Goal: Transaction & Acquisition: Purchase product/service

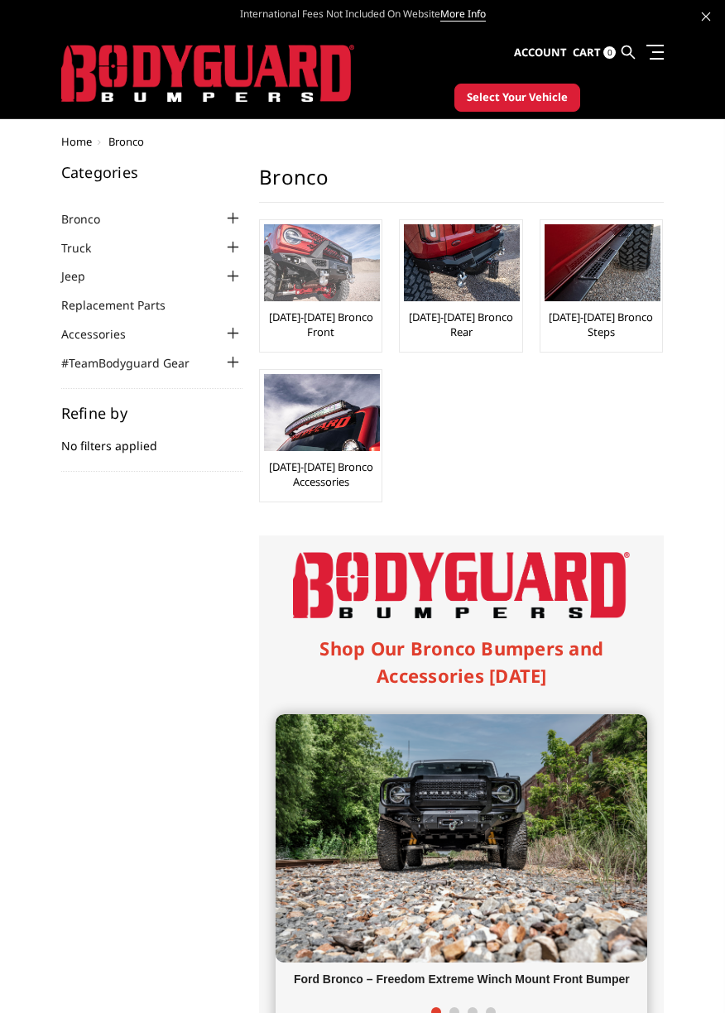
click at [347, 316] on link "[DATE]-[DATE] Bronco Front" at bounding box center [320, 325] width 113 height 30
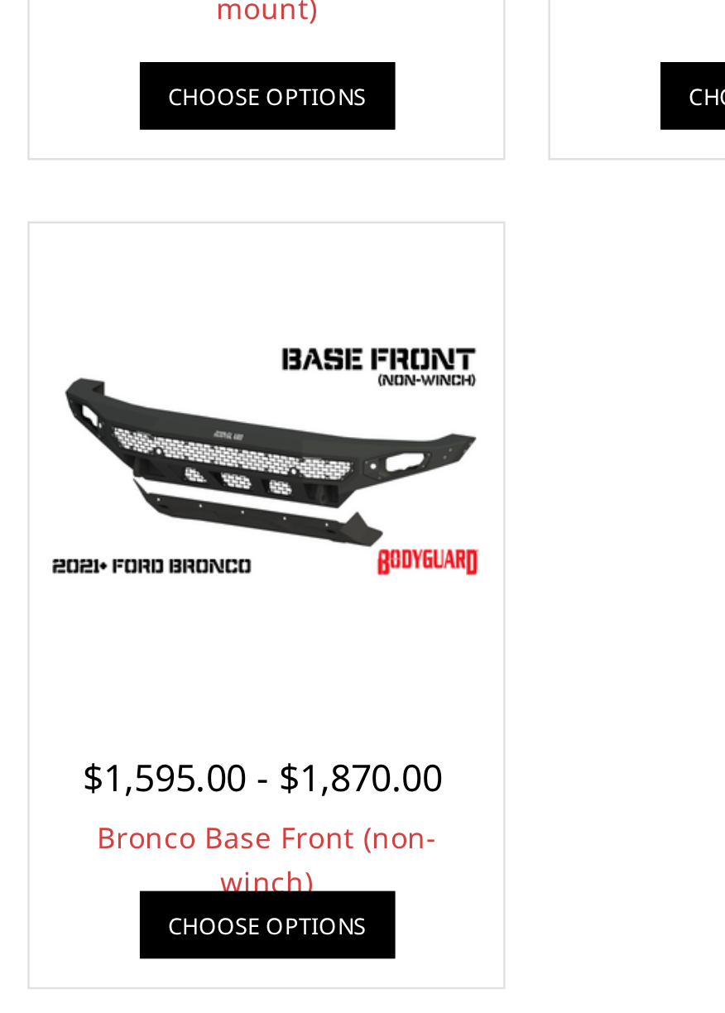
scroll to position [257, 0]
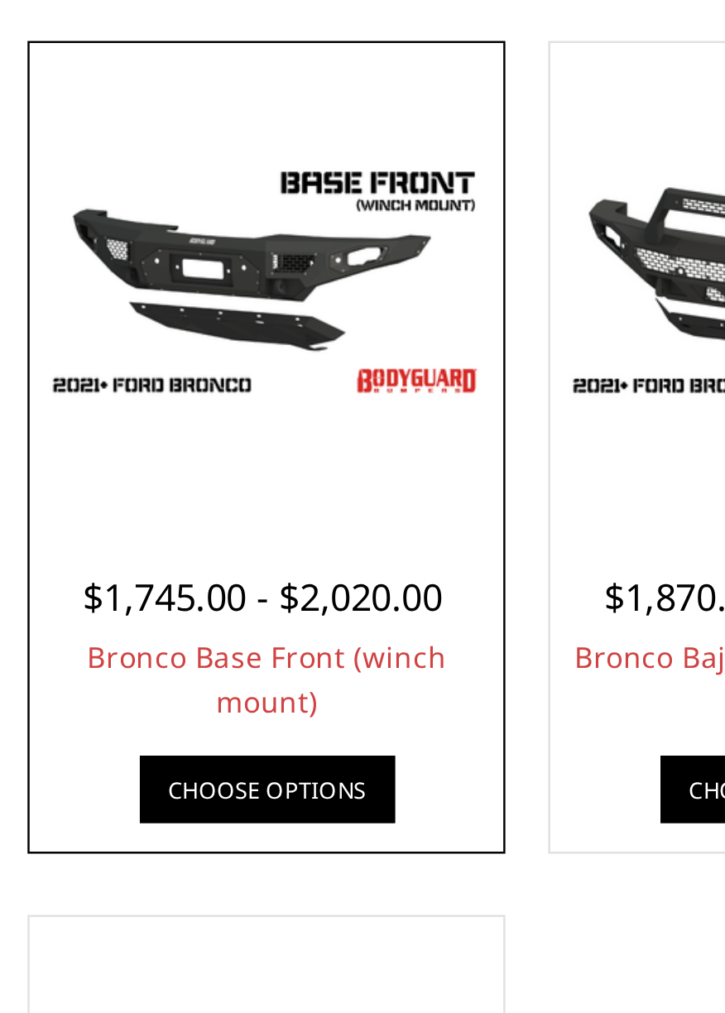
click at [298, 493] on div at bounding box center [356, 434] width 184 height 184
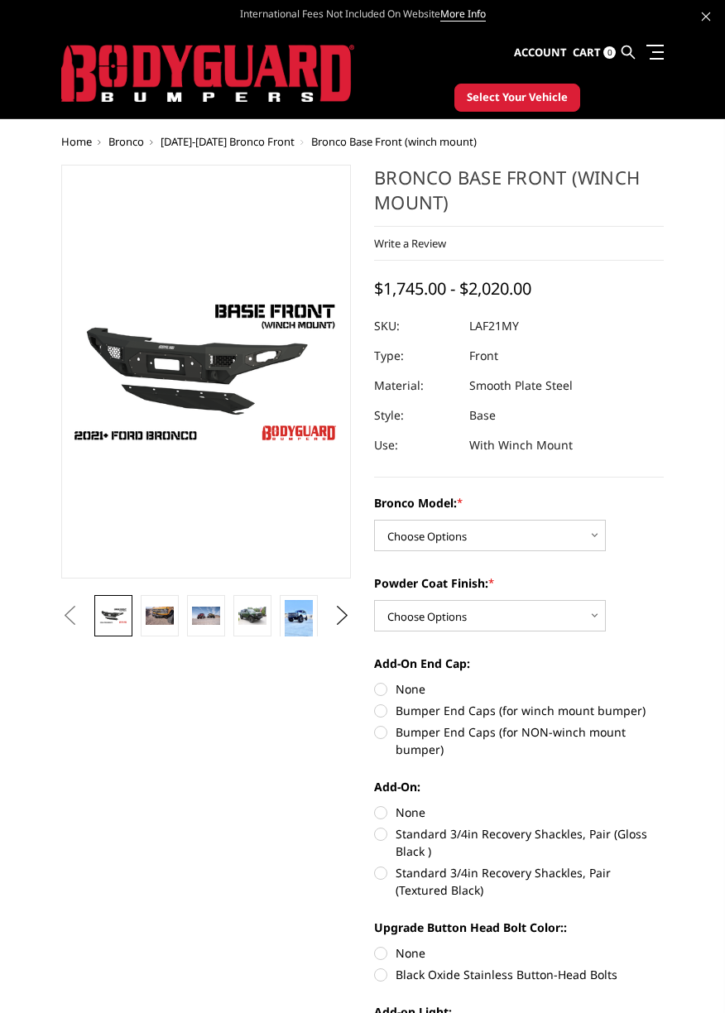
click at [136, 396] on img at bounding box center [591, 464] width 1059 height 597
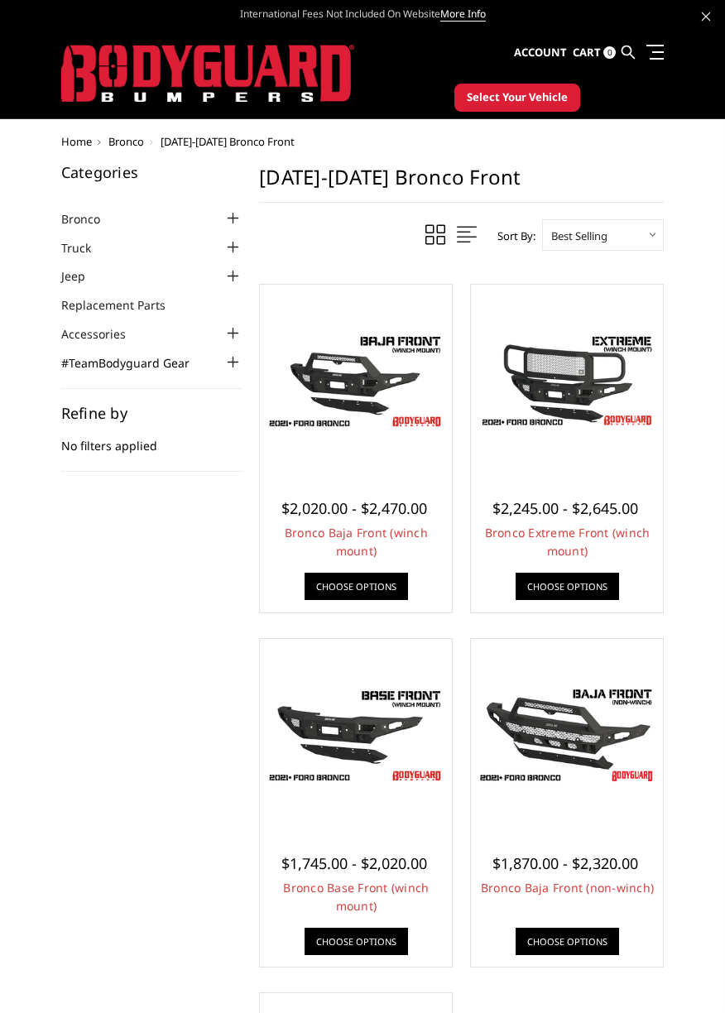
click at [156, 358] on link "#TeamBodyguard Gear" at bounding box center [135, 362] width 149 height 17
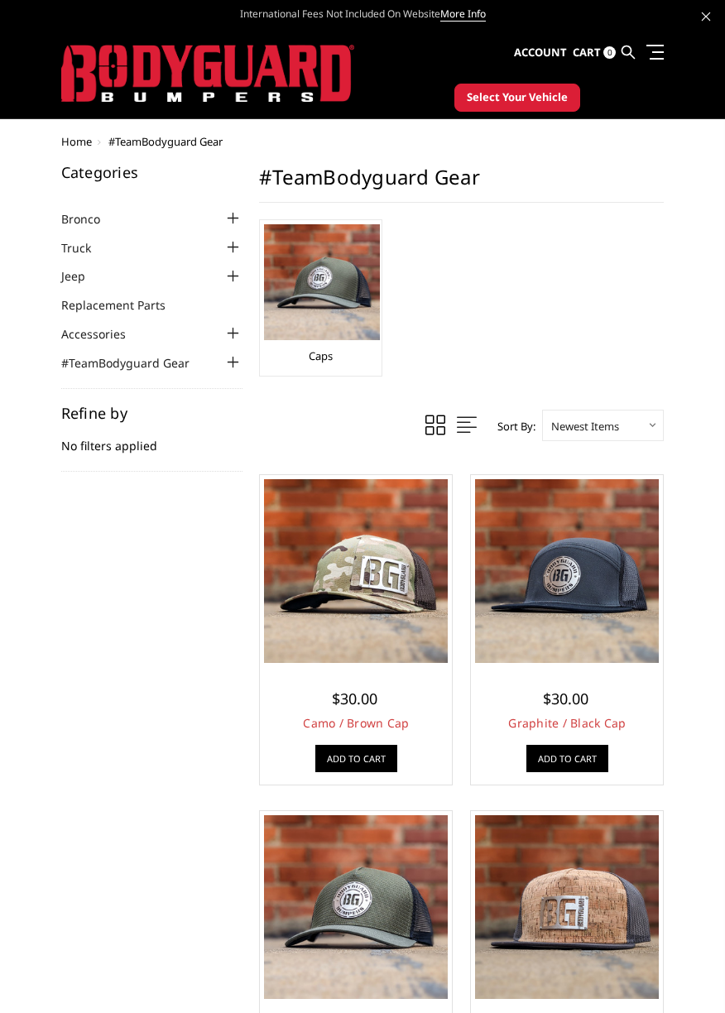
click at [537, 91] on span "Select Your Vehicle" at bounding box center [517, 97] width 101 height 17
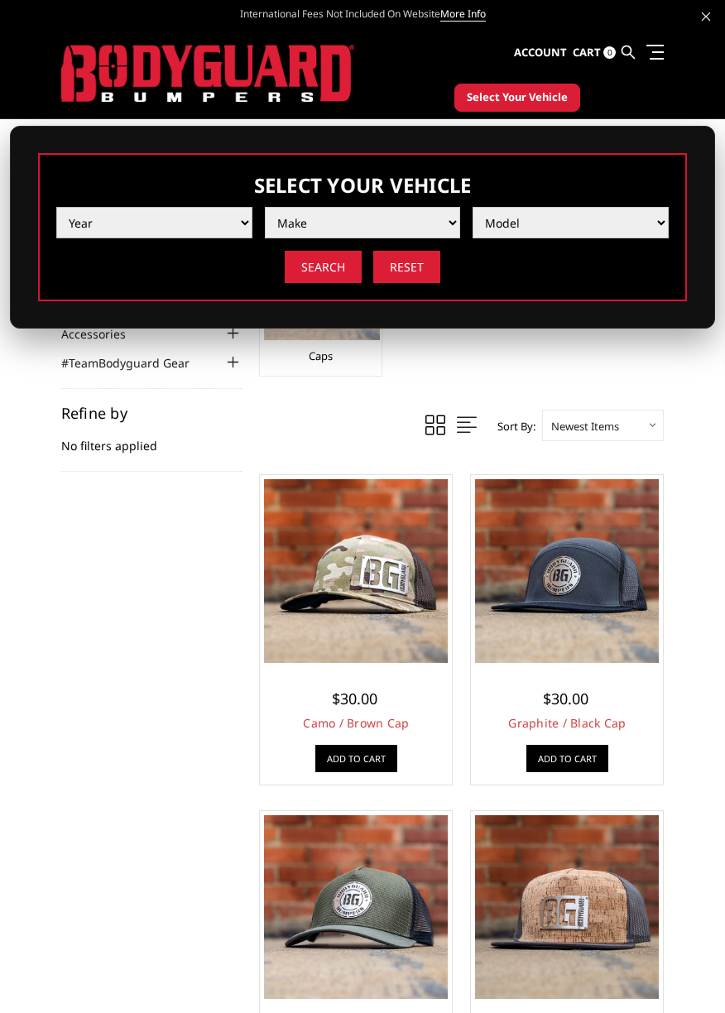
click at [111, 236] on select "Year 2025 2024 2023 2022 2021 2020 2019 2018 2017 2016 2015 2014 2013 2012 2011…" at bounding box center [154, 222] width 196 height 31
select select "yr_2024"
click at [56, 207] on select "Year 2025 2024 2023 2022 2021 2020 2019 2018 2017 2016 2015 2014 2013 2012 2011…" at bounding box center [154, 222] width 196 height 31
click at [438, 221] on select "Make Chevrolet Ford GMC Ram Toyota" at bounding box center [363, 222] width 196 height 31
select select "mk_ford"
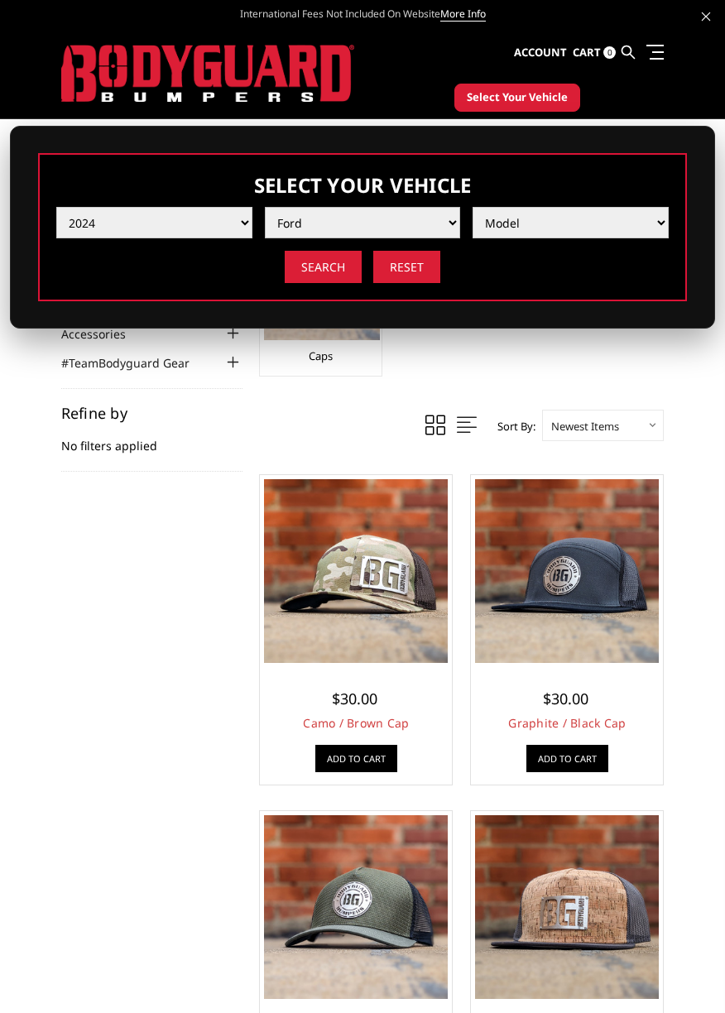
click at [265, 207] on select "Make Chevrolet Ford GMC Ram Toyota" at bounding box center [363, 222] width 196 height 31
click at [592, 216] on select "Model F150 F150 Raptor F250 / F350 F450 F550" at bounding box center [571, 222] width 196 height 31
click at [432, 211] on select "Make Chevrolet Ford GMC Ram Toyota" at bounding box center [363, 222] width 196 height 31
click at [79, 223] on select "Year 2025 2024 2023 2022 2021 2020 2019 2018 2017 2016 2015 2014 2013 2012 2011…" at bounding box center [154, 222] width 196 height 31
select select "yr_2023"
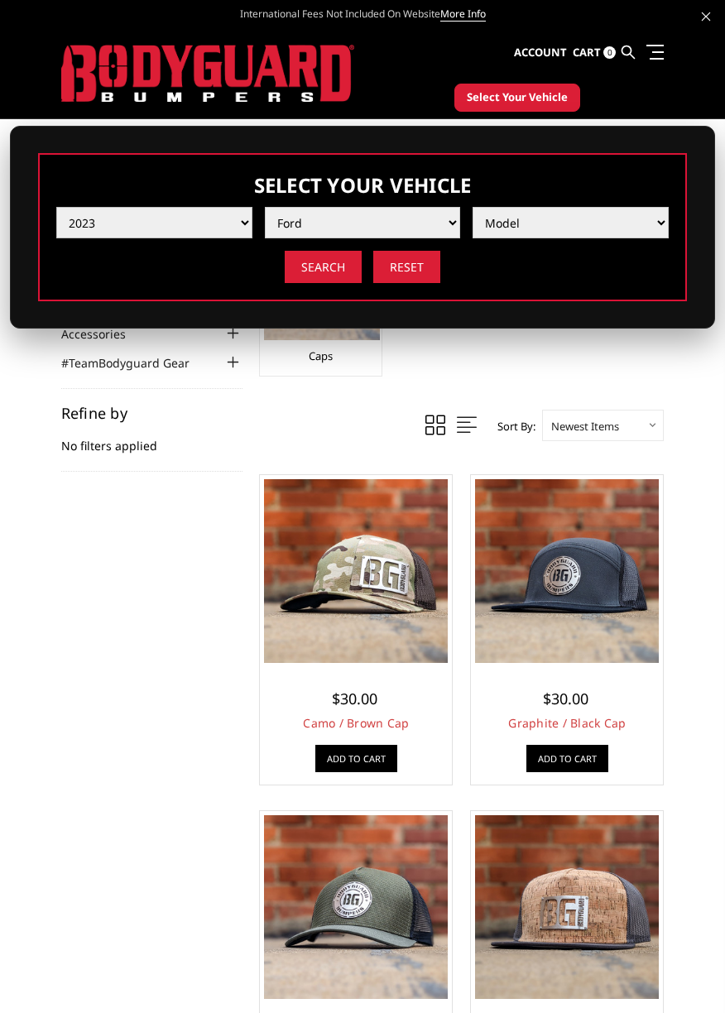
click at [56, 207] on select "Year 2025 2024 2023 2022 2021 2020 2019 2018 2017 2016 2015 2014 2013 2012 2011…" at bounding box center [154, 222] width 196 height 31
click at [430, 209] on select "Make Chevrolet Ford GMC Ram Toyota" at bounding box center [363, 222] width 196 height 31
select select "mk_ford"
click at [265, 207] on select "Make Chevrolet Ford GMC Ram Toyota" at bounding box center [363, 222] width 196 height 31
click at [570, 214] on select "Model F150 F150 Raptor F250 / F350 F450 F550" at bounding box center [571, 222] width 196 height 31
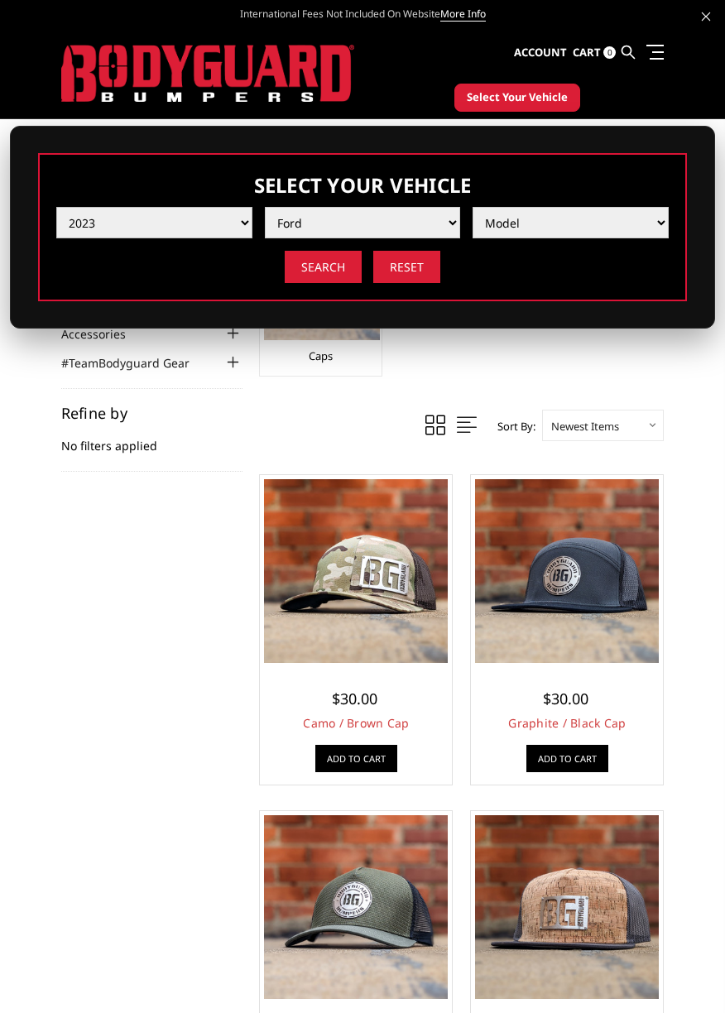
click at [88, 223] on select "Year 2025 2024 2023 2022 2021 2020 2019 2018 2017 2016 2015 2014 2013 2012 2011…" at bounding box center [154, 222] width 196 height 31
select select "yr_2021"
click at [56, 207] on select "Year 2025 2024 2023 2022 2021 2020 2019 2018 2017 2016 2015 2014 2013 2012 2011…" at bounding box center [154, 222] width 196 height 31
click at [442, 222] on select "Make Chevrolet Ford GMC Ram Toyota" at bounding box center [363, 222] width 196 height 31
select select "mk_ford"
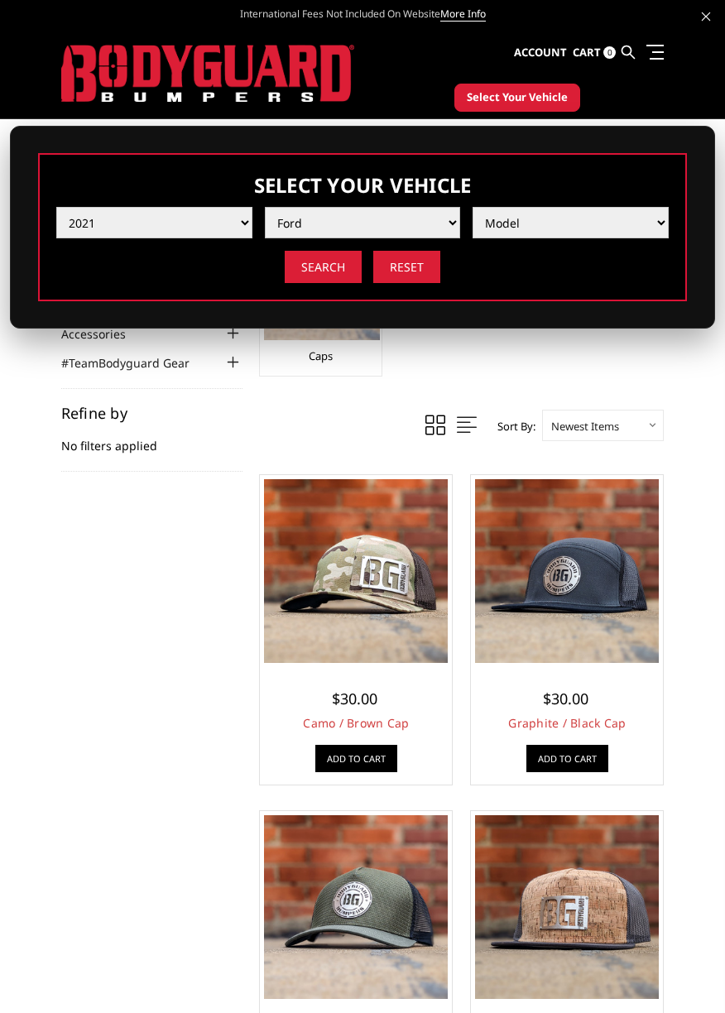
click at [265, 207] on select "Make Chevrolet Ford GMC Ram Toyota" at bounding box center [363, 222] width 196 height 31
click at [595, 225] on select "Model F150 F150 Raptor F250 / F350 F450 F550" at bounding box center [571, 222] width 196 height 31
click at [590, 217] on select "Model F150 F150 Raptor F250 / F350 F450 F550" at bounding box center [571, 222] width 196 height 31
click at [103, 75] on img at bounding box center [207, 74] width 293 height 58
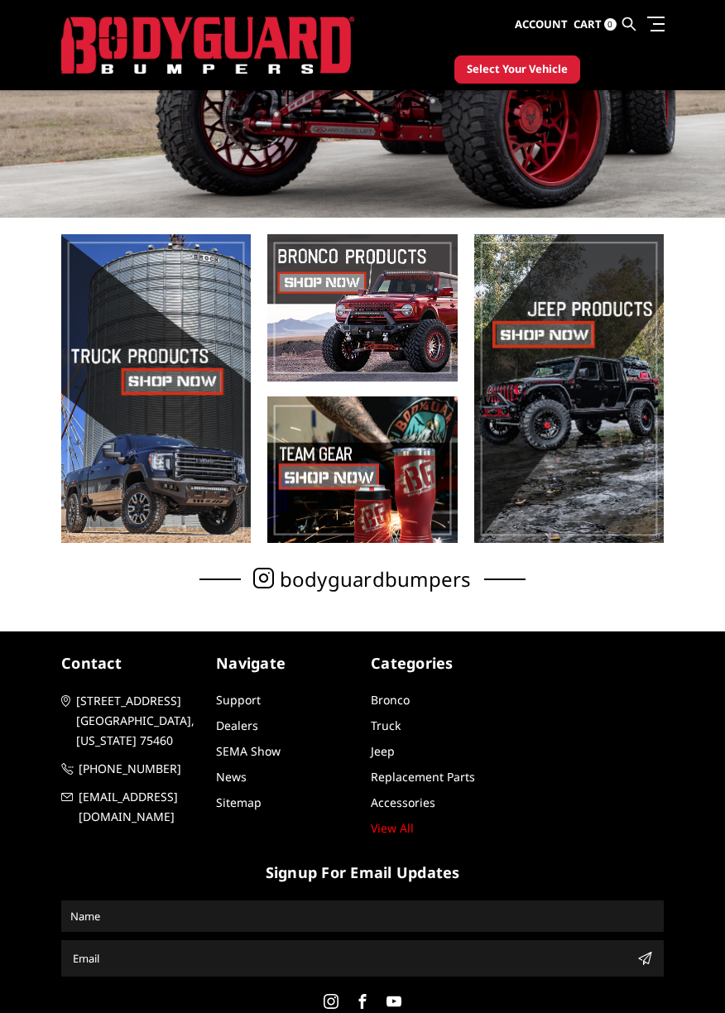
scroll to position [284, 0]
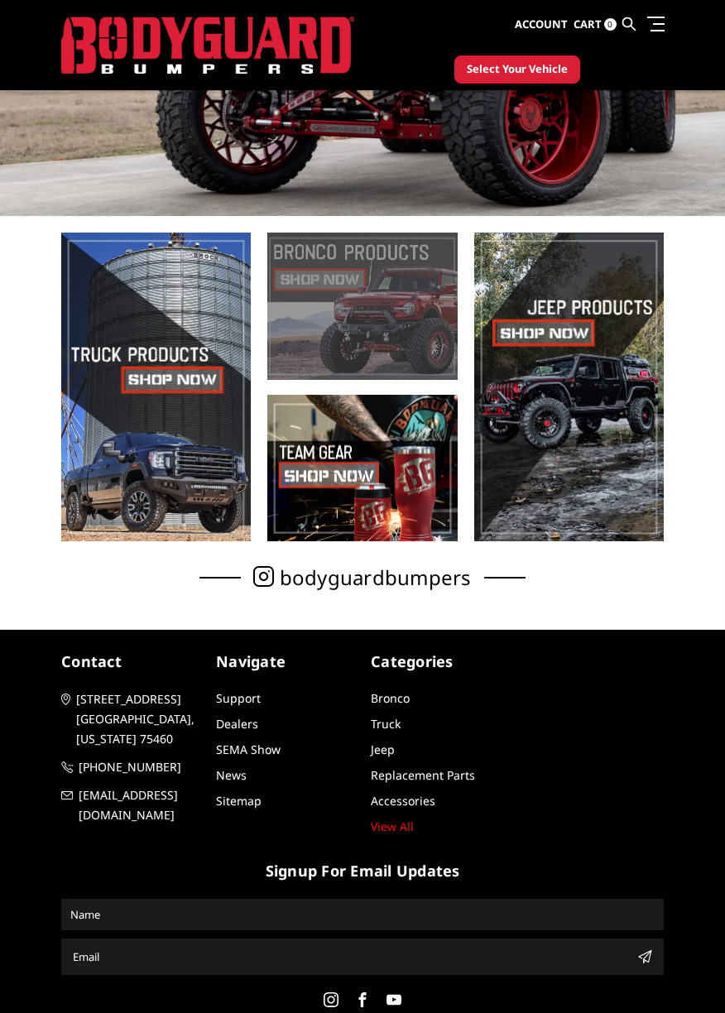
click at [423, 295] on span at bounding box center [362, 306] width 190 height 147
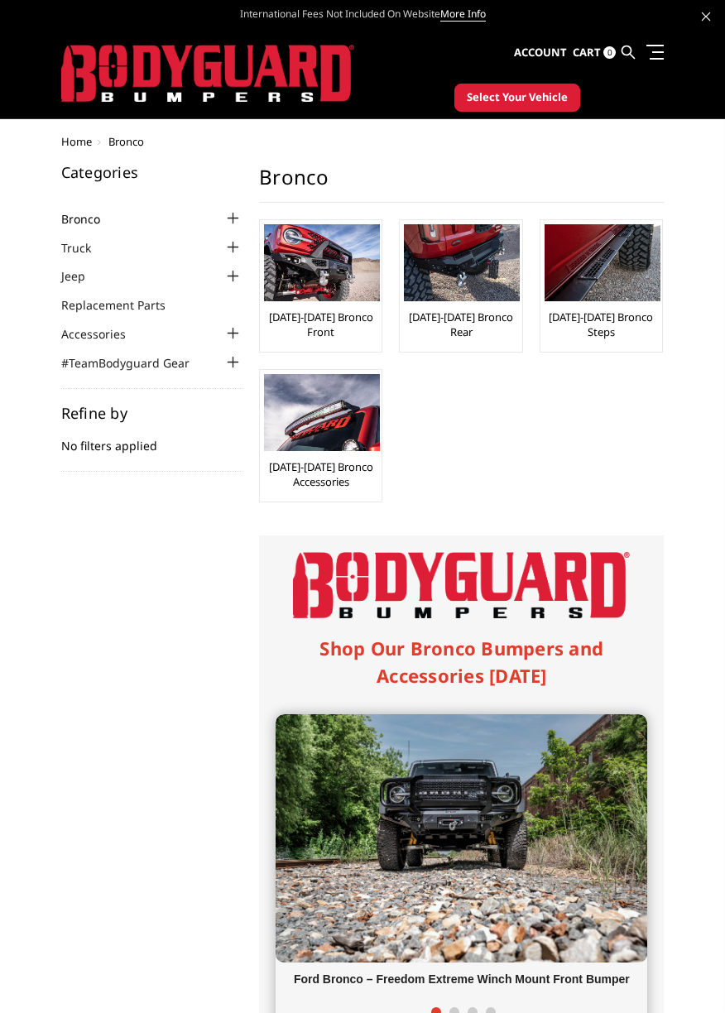
click at [71, 216] on link "Bronco" at bounding box center [91, 218] width 60 height 17
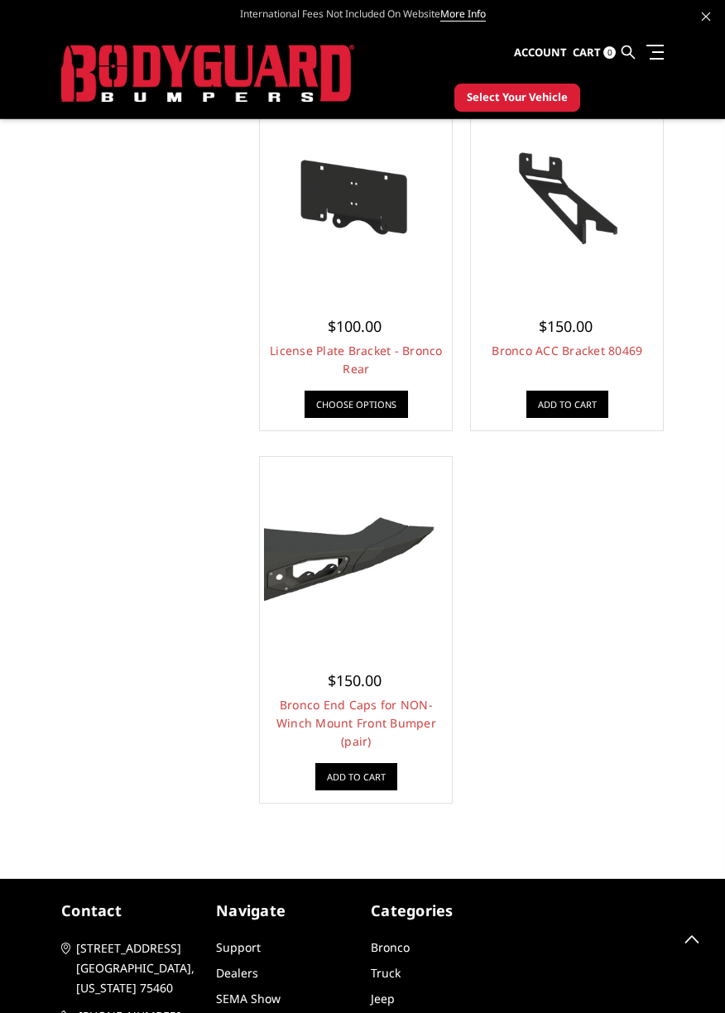
scroll to position [3389, 0]
